Goal: Complete application form: Complete application form

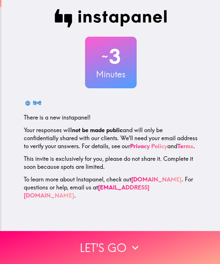
click at [112, 250] on button "Let's go" at bounding box center [110, 247] width 220 height 33
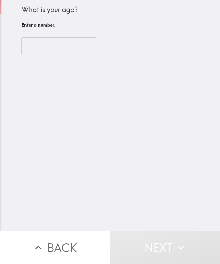
click at [51, 45] on input "number" at bounding box center [59, 46] width 75 height 18
click at [57, 42] on input "number" at bounding box center [59, 46] width 75 height 18
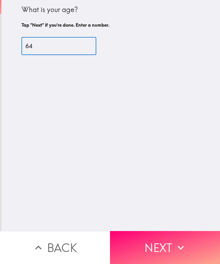
type input "64"
click at [165, 246] on button "Next" at bounding box center [165, 247] width 110 height 33
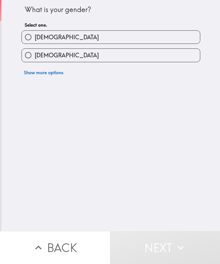
click at [29, 58] on input "[DEMOGRAPHIC_DATA]" at bounding box center [28, 55] width 13 height 13
radio input "true"
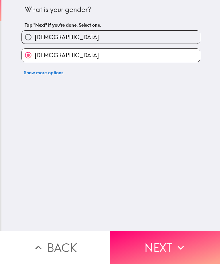
click at [157, 247] on button "Next" at bounding box center [165, 247] width 110 height 33
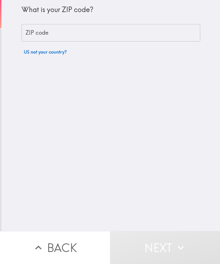
click at [43, 34] on div "ZIP code ZIP code" at bounding box center [111, 33] width 179 height 18
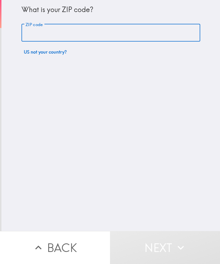
type input "02446"
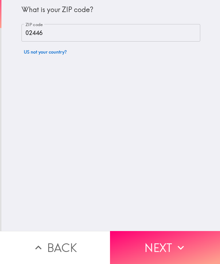
click at [153, 250] on button "Next" at bounding box center [165, 247] width 110 height 33
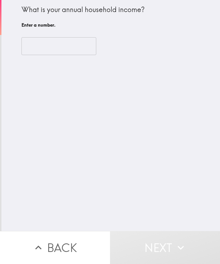
click at [36, 42] on input "number" at bounding box center [59, 46] width 75 height 18
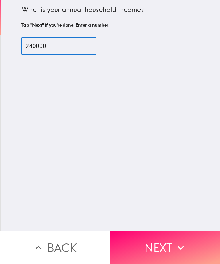
type input "240000"
click at [164, 249] on button "Next" at bounding box center [165, 247] width 110 height 33
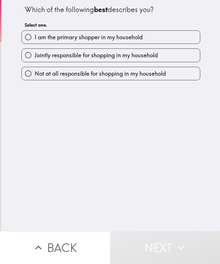
click at [31, 36] on input "I am the primary shopper in my household" at bounding box center [28, 37] width 13 height 13
radio input "true"
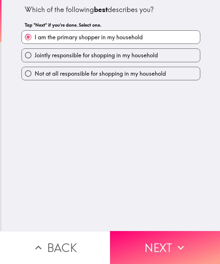
click at [152, 245] on button "Next" at bounding box center [165, 247] width 110 height 33
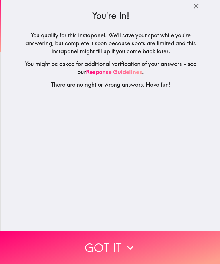
click at [104, 252] on button "Got it" at bounding box center [110, 247] width 220 height 33
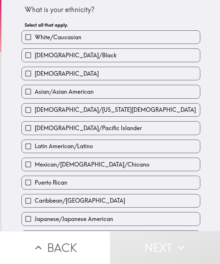
click at [29, 40] on input "White/Caucasian" at bounding box center [28, 37] width 13 height 13
checkbox input "true"
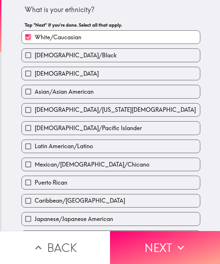
click at [157, 247] on button "Next" at bounding box center [165, 247] width 110 height 33
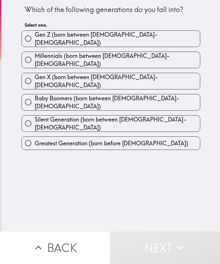
click at [34, 96] on input "Baby Boomers (born between [DEMOGRAPHIC_DATA]-[DEMOGRAPHIC_DATA])" at bounding box center [28, 102] width 13 height 13
radio input "true"
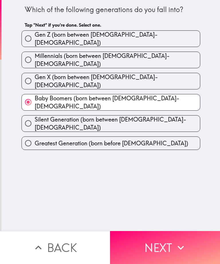
click at [155, 243] on button "Next" at bounding box center [165, 247] width 110 height 33
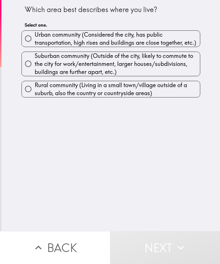
click at [34, 65] on input "Suburban community (Outside of the city, likely to commute to the city for work…" at bounding box center [28, 63] width 13 height 13
radio input "true"
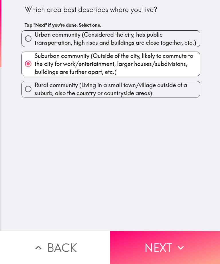
click at [153, 250] on button "Next" at bounding box center [165, 247] width 110 height 33
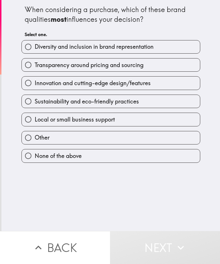
click at [28, 65] on input "Transparency around pricing and sourcing" at bounding box center [28, 65] width 13 height 13
radio input "true"
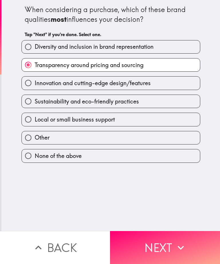
click at [162, 247] on button "Next" at bounding box center [165, 247] width 110 height 33
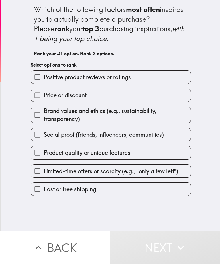
click at [39, 77] on input "Positive product reviews or ratings" at bounding box center [37, 77] width 13 height 13
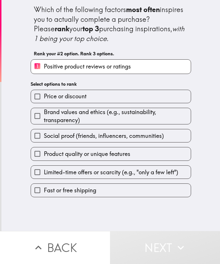
click at [42, 152] on input "Product quality or unique features" at bounding box center [37, 153] width 13 height 13
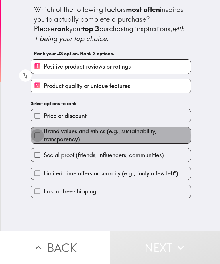
click at [40, 135] on input "Brand values and ethics (e.g., sustainability, transparency)" at bounding box center [37, 135] width 13 height 13
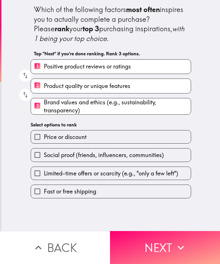
click at [163, 250] on button "Next" at bounding box center [165, 247] width 110 height 33
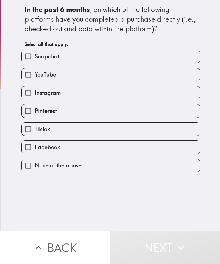
click at [34, 94] on input "Instagram" at bounding box center [28, 92] width 13 height 13
checkbox input "true"
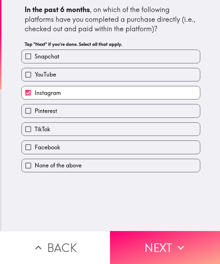
click at [154, 247] on button "Next" at bounding box center [165, 247] width 110 height 33
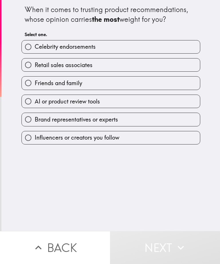
click at [33, 100] on input "AI or product review tools" at bounding box center [28, 101] width 13 height 13
radio input "true"
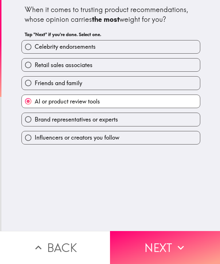
click at [166, 250] on button "Next" at bounding box center [165, 247] width 110 height 33
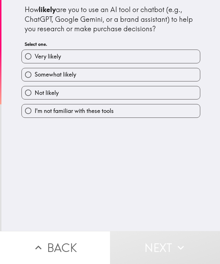
click at [33, 55] on input "Very likely" at bounding box center [28, 56] width 13 height 13
radio input "true"
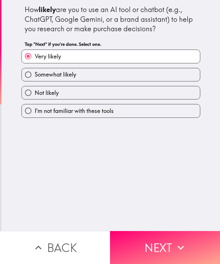
click at [158, 248] on button "Next" at bounding box center [165, 247] width 110 height 33
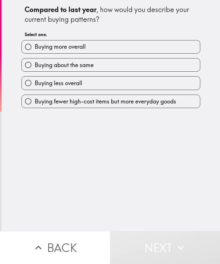
click at [29, 67] on input "Buying about the same" at bounding box center [28, 65] width 13 height 13
radio input "true"
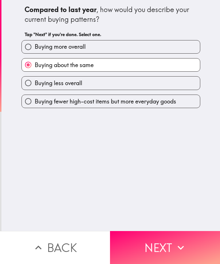
click at [159, 246] on button "Next" at bounding box center [165, 247] width 110 height 33
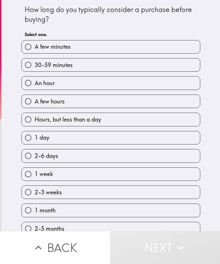
click at [30, 67] on input "30-59 minutes" at bounding box center [28, 65] width 13 height 13
radio input "true"
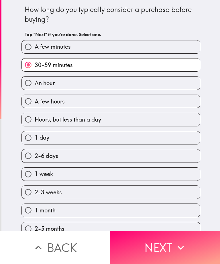
click at [165, 248] on button "Next" at bounding box center [165, 247] width 110 height 33
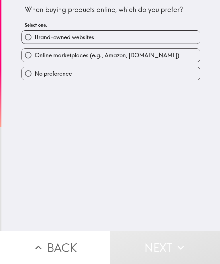
click at [31, 55] on input "Online marketplaces (e.g., Amazon, [DOMAIN_NAME])" at bounding box center [28, 55] width 13 height 13
radio input "true"
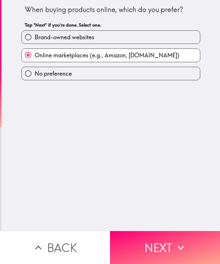
click at [30, 71] on input "No preference" at bounding box center [28, 73] width 13 height 13
radio input "true"
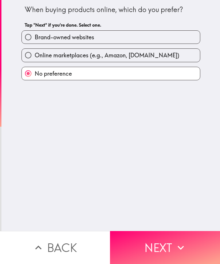
click at [157, 249] on button "Next" at bounding box center [165, 247] width 110 height 33
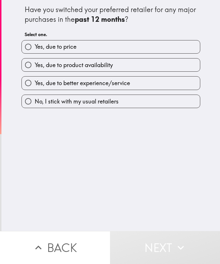
click at [32, 84] on input "Yes, due to better experience/service" at bounding box center [28, 83] width 13 height 13
radio input "true"
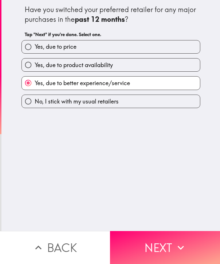
click at [156, 244] on button "Next" at bounding box center [165, 247] width 110 height 33
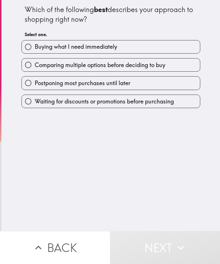
click at [31, 67] on input "Comparing multiple options before deciding to buy" at bounding box center [28, 65] width 13 height 13
radio input "true"
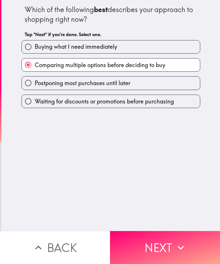
click at [161, 245] on button "Next" at bounding box center [165, 247] width 110 height 33
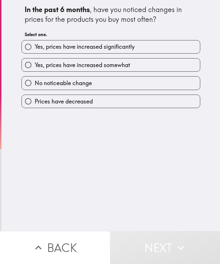
click at [34, 61] on input "Yes, prices have increased somewhat" at bounding box center [28, 65] width 13 height 13
radio input "true"
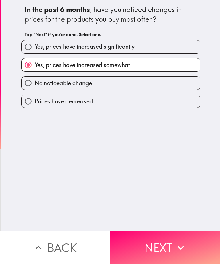
click at [147, 251] on button "Next" at bounding box center [165, 247] width 110 height 33
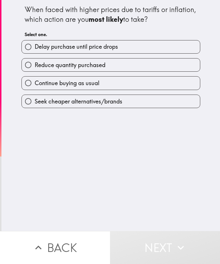
click at [32, 48] on input "Delay purchase until price drops" at bounding box center [28, 46] width 13 height 13
radio input "true"
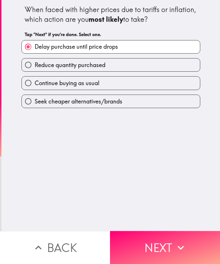
click at [160, 249] on button "Next" at bounding box center [165, 247] width 110 height 33
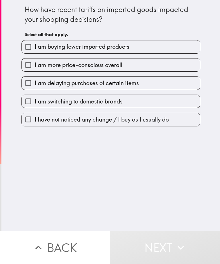
click at [32, 67] on input "I am more price-conscious overall" at bounding box center [28, 65] width 13 height 13
checkbox input "true"
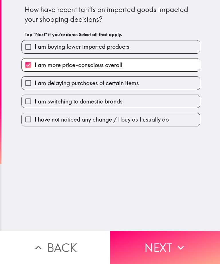
click at [158, 247] on button "Next" at bounding box center [165, 247] width 110 height 33
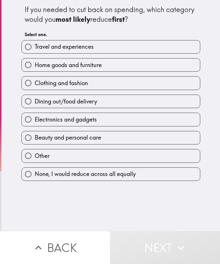
click at [30, 120] on input "Electronics and gadgets" at bounding box center [28, 119] width 13 height 13
radio input "true"
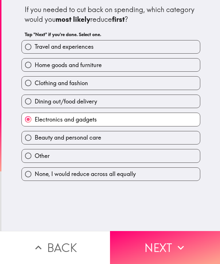
click at [156, 252] on button "Next" at bounding box center [165, 247] width 110 height 33
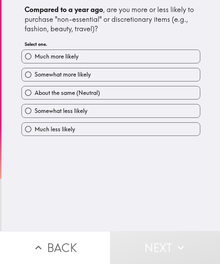
click at [32, 112] on input "Somewhat less likely" at bounding box center [28, 110] width 13 height 13
radio input "true"
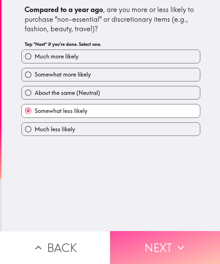
click at [158, 243] on button "Next" at bounding box center [165, 247] width 110 height 33
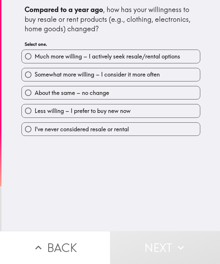
click at [31, 93] on input "About the same – no change" at bounding box center [28, 92] width 13 height 13
radio input "true"
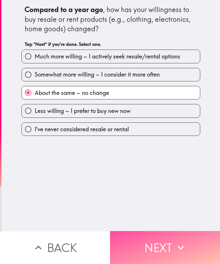
click at [164, 249] on button "Next" at bounding box center [165, 247] width 110 height 33
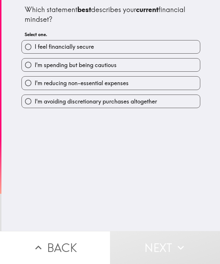
click at [32, 69] on input "I'm spending but being cautious" at bounding box center [28, 65] width 13 height 13
radio input "true"
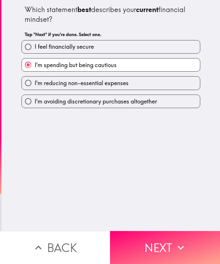
click at [32, 85] on input "I'm reducing non-essential expenses" at bounding box center [28, 83] width 13 height 13
radio input "true"
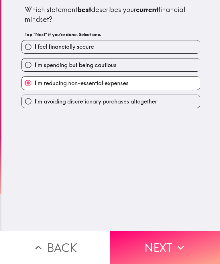
click at [162, 246] on button "Next" at bounding box center [165, 247] width 110 height 33
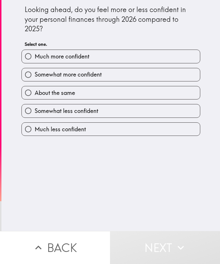
click at [31, 111] on input "Somewhat less confident" at bounding box center [28, 110] width 13 height 13
radio input "true"
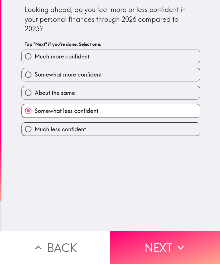
click at [162, 245] on button "Next" at bounding box center [165, 247] width 110 height 33
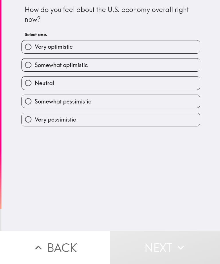
click at [30, 104] on input "Somewhat pessimistic" at bounding box center [28, 101] width 13 height 13
radio input "true"
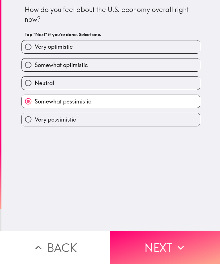
click at [159, 242] on button "Next" at bounding box center [165, 247] width 110 height 33
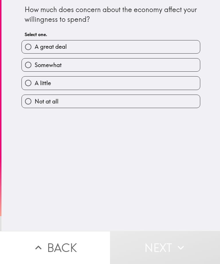
click at [29, 61] on input "Somewhat" at bounding box center [28, 65] width 13 height 13
radio input "true"
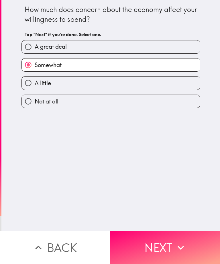
click at [160, 242] on button "Next" at bounding box center [165, 247] width 110 height 33
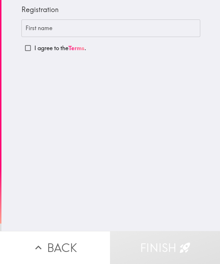
click at [37, 27] on div "First name First name" at bounding box center [111, 29] width 179 height 18
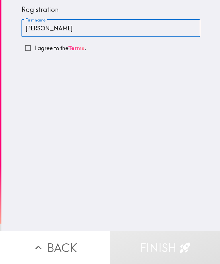
type input "[PERSON_NAME]"
click at [33, 53] on input "I agree to the Terms ." at bounding box center [28, 48] width 13 height 13
checkbox input "true"
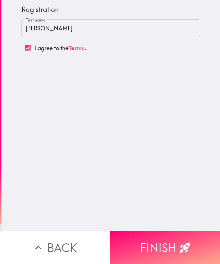
click at [158, 244] on button "Finish" at bounding box center [165, 247] width 110 height 33
